Goal: Check status

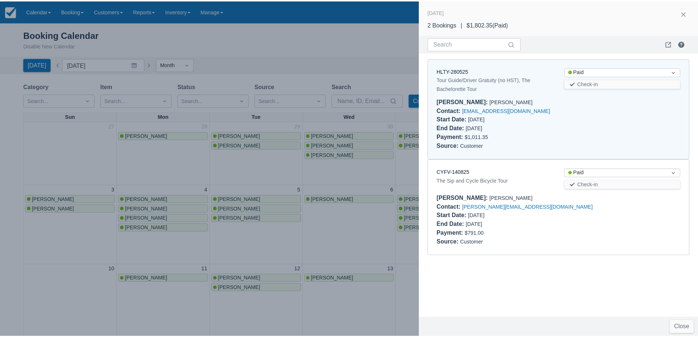
scroll to position [183, 0]
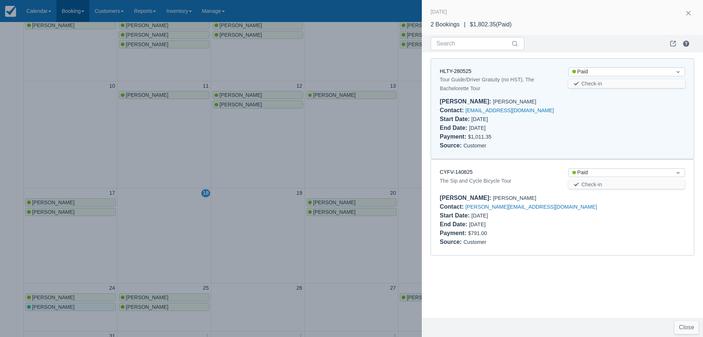
drag, startPoint x: 231, startPoint y: 149, endPoint x: 63, endPoint y: 9, distance: 218.7
click at [231, 149] on div at bounding box center [351, 168] width 703 height 337
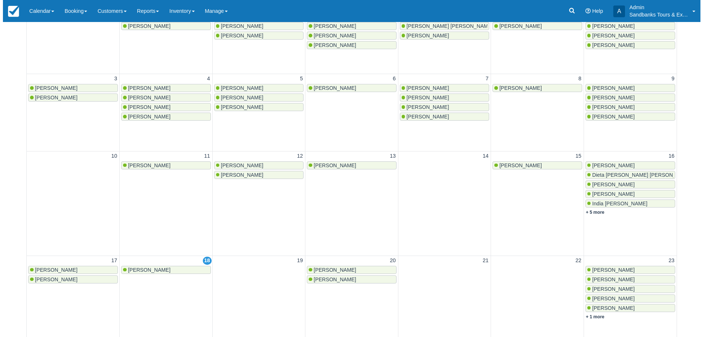
scroll to position [110, 0]
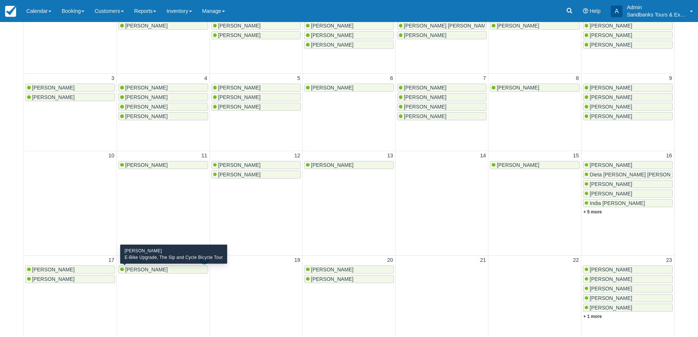
click at [142, 269] on span "Kristina Decoeur" at bounding box center [146, 269] width 42 height 6
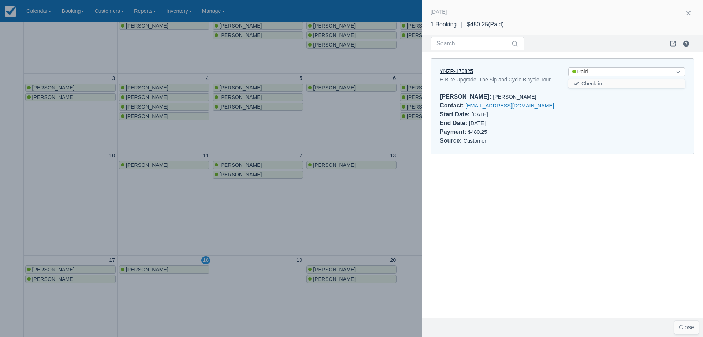
click at [460, 73] on link "YNZR-170825" at bounding box center [456, 71] width 33 height 6
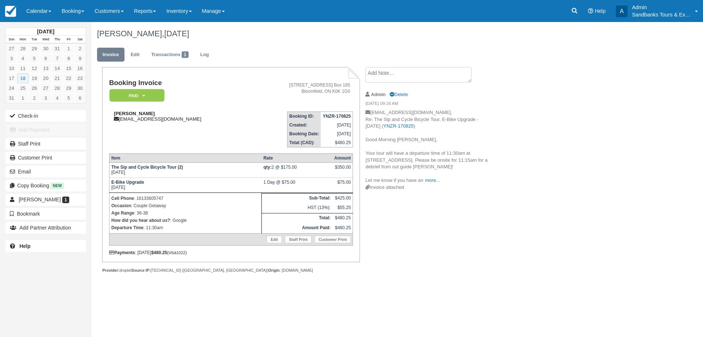
drag, startPoint x: 153, startPoint y: 112, endPoint x: 134, endPoint y: 115, distance: 19.7
click at [134, 115] on div "Kristina Decoeur k_decoeur@hotmail.com" at bounding box center [180, 116] width 142 height 11
copy strong "Decoeur"
click at [469, 251] on div "Booking Invoice Paid   Pending Deposit Hold Deposit Waiting Cancelled BOOKED GI…" at bounding box center [293, 178] width 403 height 222
